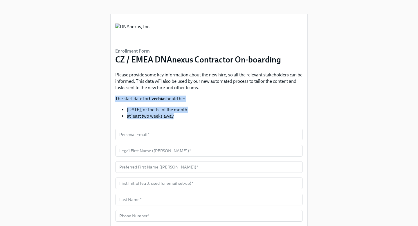
drag, startPoint x: 178, startPoint y: 115, endPoint x: 114, endPoint y: 100, distance: 65.9
click at [114, 100] on div "Enrollment Form CZ / EMEA DNAnexus Contractor On-boarding Please provide some k…" at bounding box center [209, 209] width 197 height 390
click at [140, 118] on li "at least two weeks away" at bounding box center [215, 116] width 176 height 6
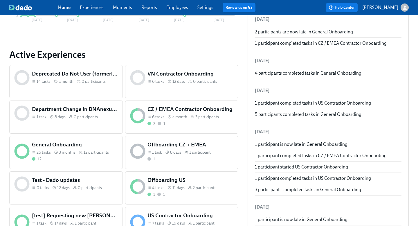
scroll to position [190, 0]
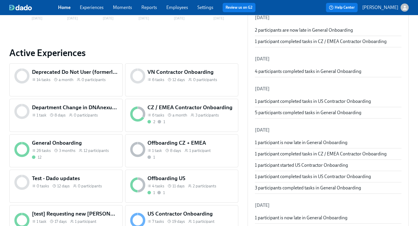
click at [195, 105] on h5 "CZ / EMEA Contractor Onboarding" at bounding box center [190, 108] width 86 height 8
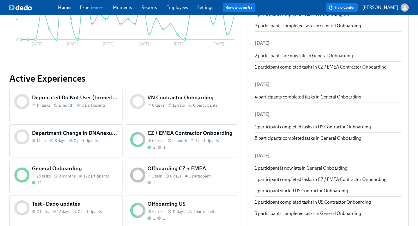
scroll to position [169, 0]
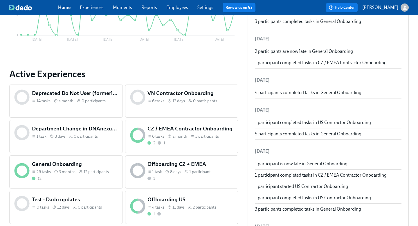
click at [180, 127] on h5 "CZ / EMEA Contractor Onboarding" at bounding box center [190, 129] width 86 height 8
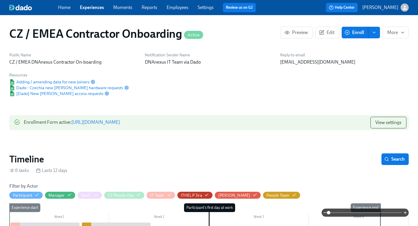
scroll to position [0, 513]
click at [65, 82] on span "Adding / amending data for new joiners" at bounding box center [49, 82] width 80 height 6
click at [62, 95] on span "[Dado] New joiner access requests" at bounding box center [56, 93] width 94 height 6
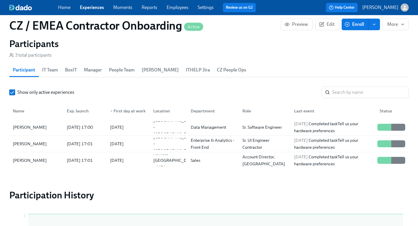
scroll to position [496, 0]
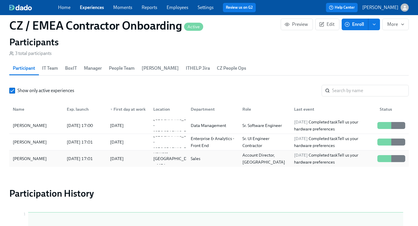
click at [24, 160] on div "Andrea Gori" at bounding box center [29, 158] width 39 height 7
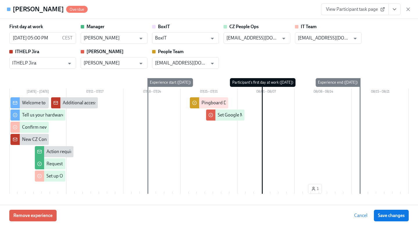
click at [30, 141] on div "New CZ Contractor Onboarding {{ participant.fullName }} {{ participant.startDat…" at bounding box center [121, 139] width 198 height 6
click at [29, 138] on div "New CZ Contractor Onboarding {{ participant.fullName }} {{ participant.startDat…" at bounding box center [121, 139] width 198 height 6
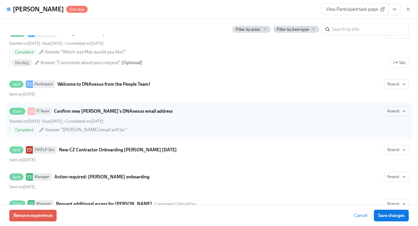
scroll to position [217, 0]
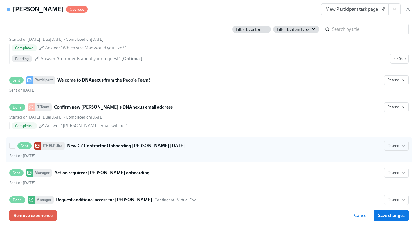
click at [75, 142] on strong "New CZ Contractor Onboarding Andrea Gori Aug 04 2025" at bounding box center [126, 145] width 118 height 7
click at [15, 143] on input "Sent ITHELP Jira New CZ Contractor Onboarding Andrea Gori Aug 04 2025 Resend Se…" at bounding box center [12, 145] width 5 height 5
checkbox input "true"
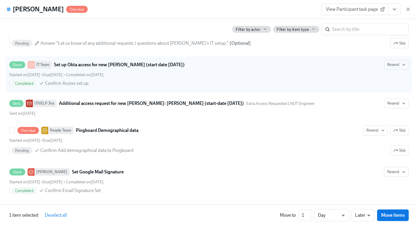
scroll to position [430, 0]
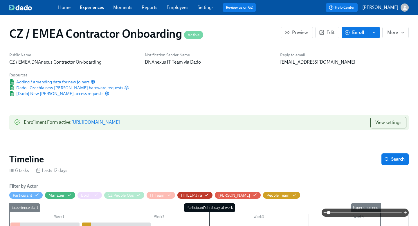
click at [63, 8] on link "Home" at bounding box center [64, 8] width 12 height 6
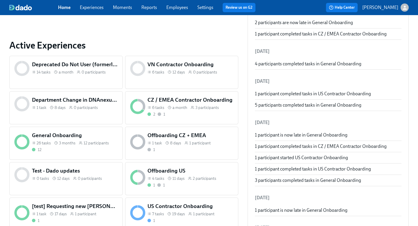
scroll to position [197, 0]
click at [69, 134] on h5 "General Onboarding" at bounding box center [75, 136] width 86 height 8
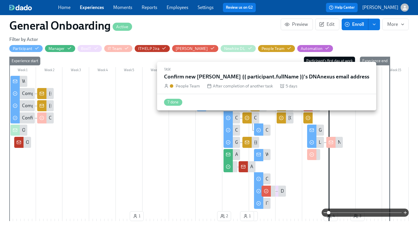
scroll to position [159, 5]
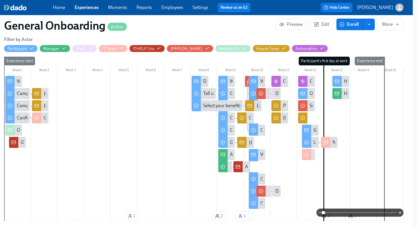
click at [329, 143] on div at bounding box center [325, 142] width 9 height 11
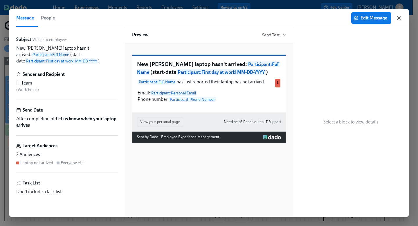
click at [399, 19] on icon "button" at bounding box center [398, 18] width 3 height 3
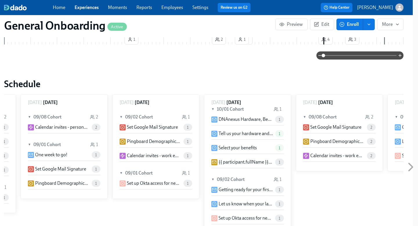
scroll to position [0, 4035]
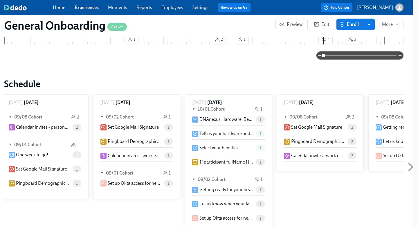
click at [30, 151] on p "One week to go!" at bounding box center [32, 154] width 32 height 6
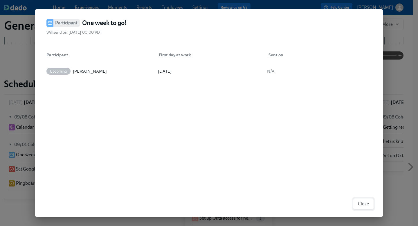
click at [366, 202] on span "Close" at bounding box center [363, 204] width 11 height 6
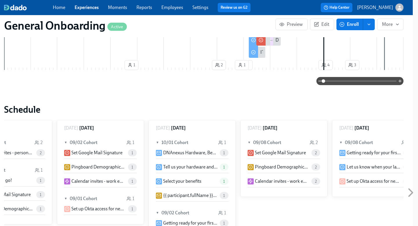
scroll to position [312, 5]
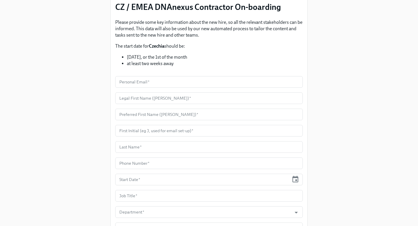
scroll to position [52, 0]
